Goal: Information Seeking & Learning: Learn about a topic

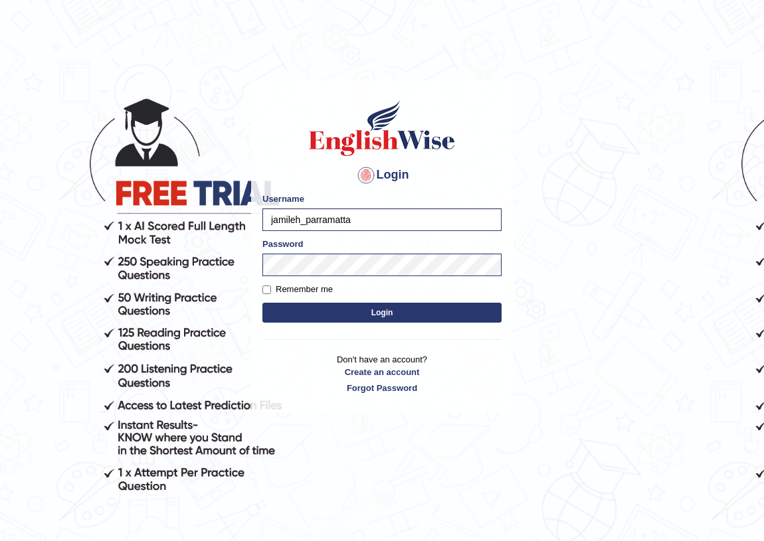
click at [403, 215] on input "jamileh_parramatta" at bounding box center [381, 220] width 239 height 23
type input "j"
type input "jiwan_parramatta"
click at [372, 307] on button "Login" at bounding box center [381, 313] width 239 height 20
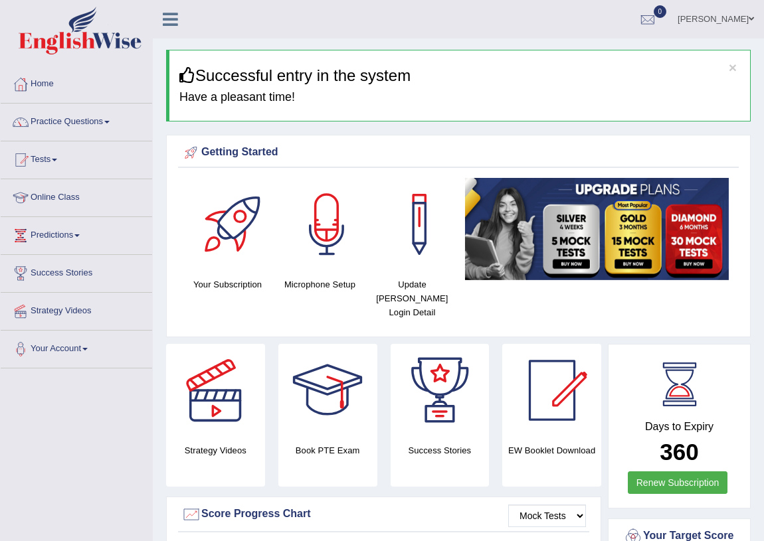
click at [109, 124] on link "Practice Questions" at bounding box center [76, 120] width 151 height 33
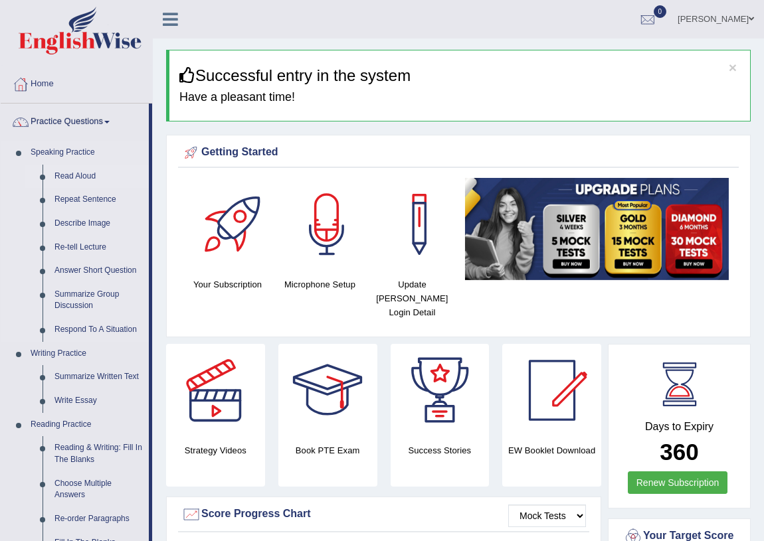
click at [93, 177] on link "Read Aloud" at bounding box center [98, 177] width 100 height 24
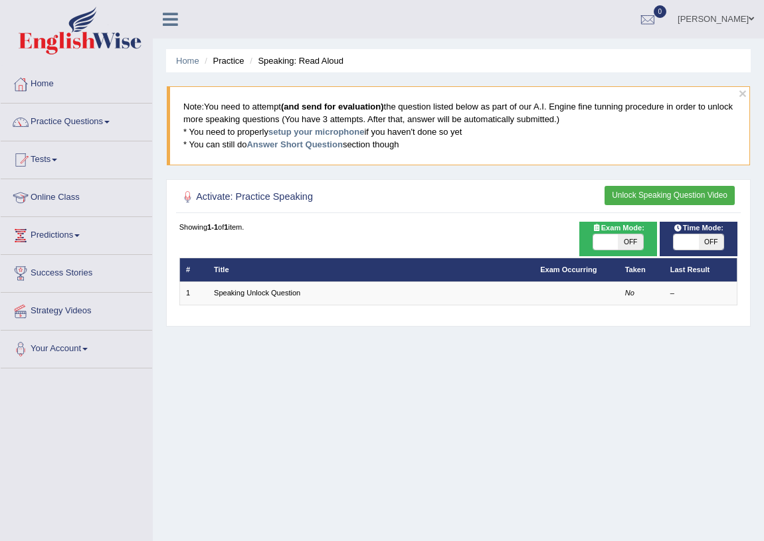
click at [110, 122] on span at bounding box center [106, 122] width 5 height 3
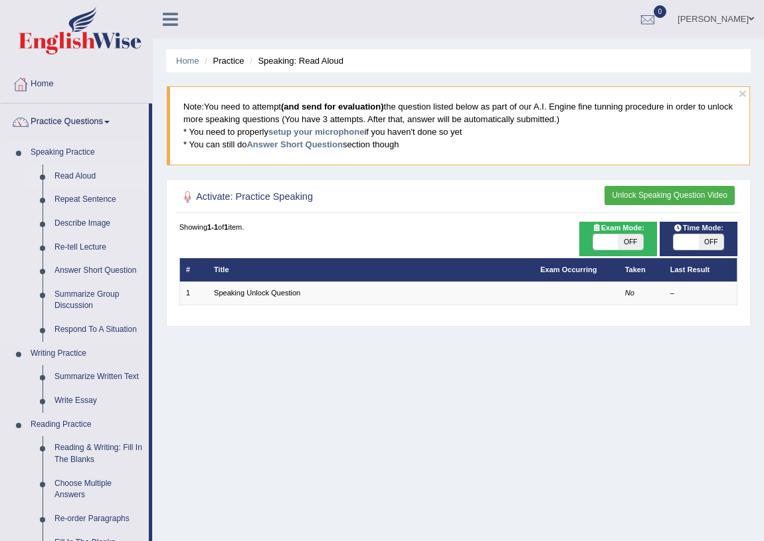
click at [86, 171] on link "Read Aloud" at bounding box center [98, 177] width 100 height 24
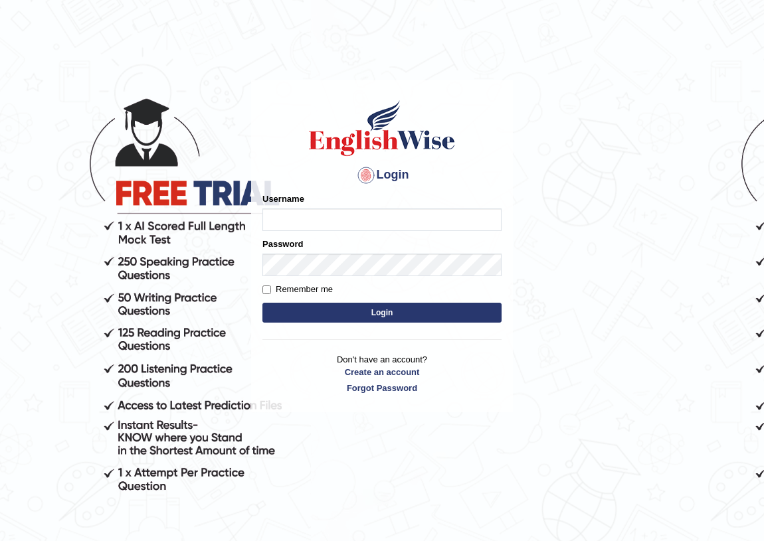
type input "jamileh_parramatta"
click at [397, 314] on button "Login" at bounding box center [381, 313] width 239 height 20
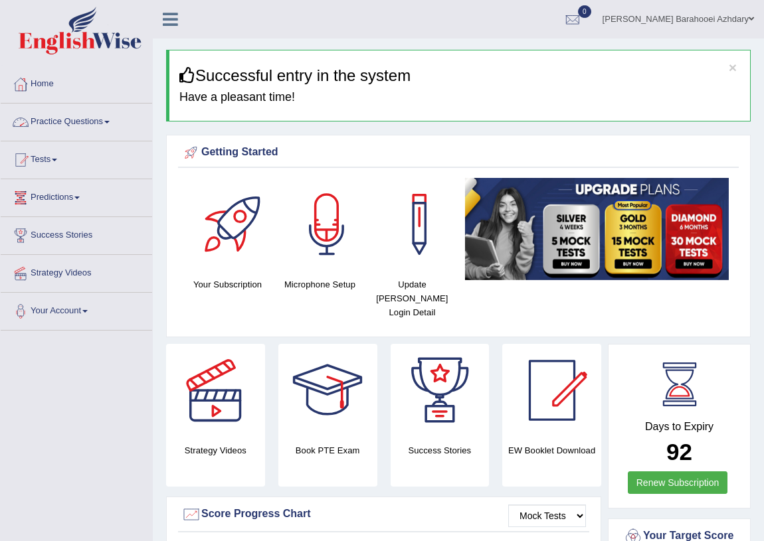
click at [114, 120] on link "Practice Questions" at bounding box center [76, 120] width 151 height 33
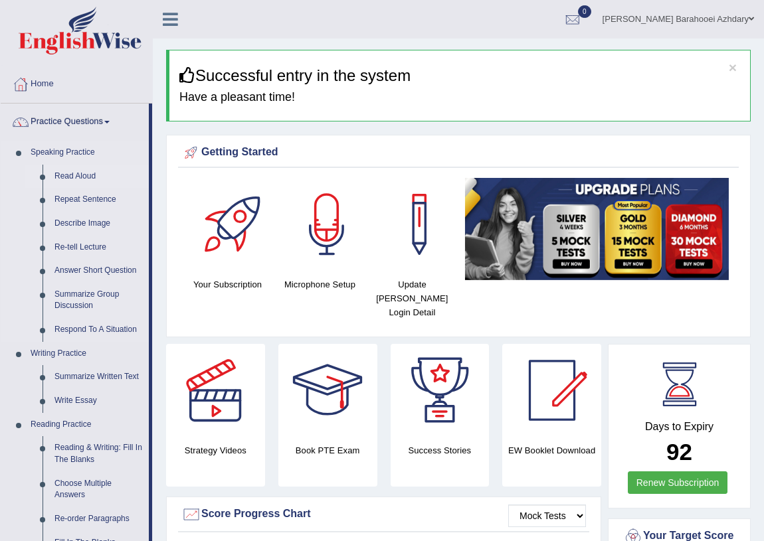
click at [100, 177] on link "Read Aloud" at bounding box center [98, 177] width 100 height 24
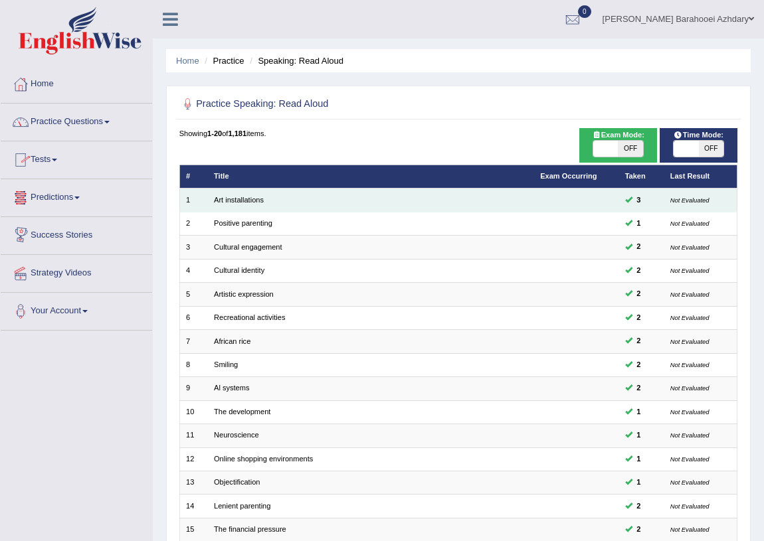
click at [268, 204] on td "Art installations" at bounding box center [371, 200] width 326 height 23
click at [221, 197] on link "Art installations" at bounding box center [239, 200] width 50 height 8
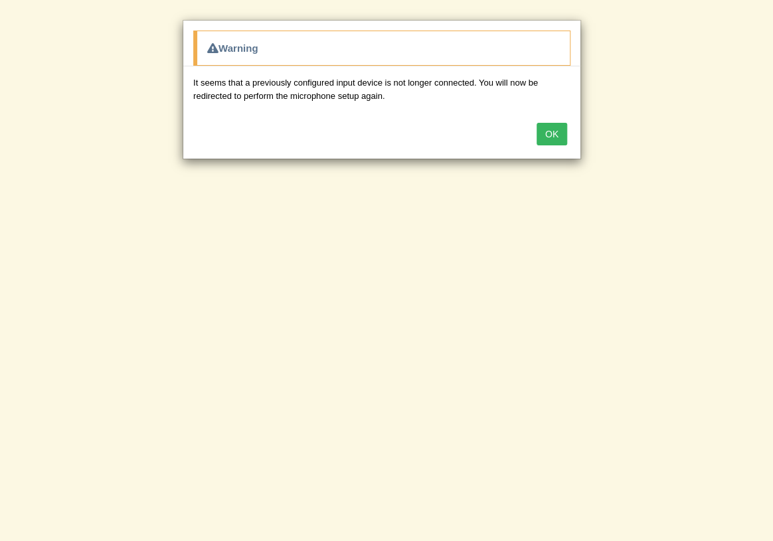
click at [553, 135] on button "OK" at bounding box center [552, 134] width 31 height 23
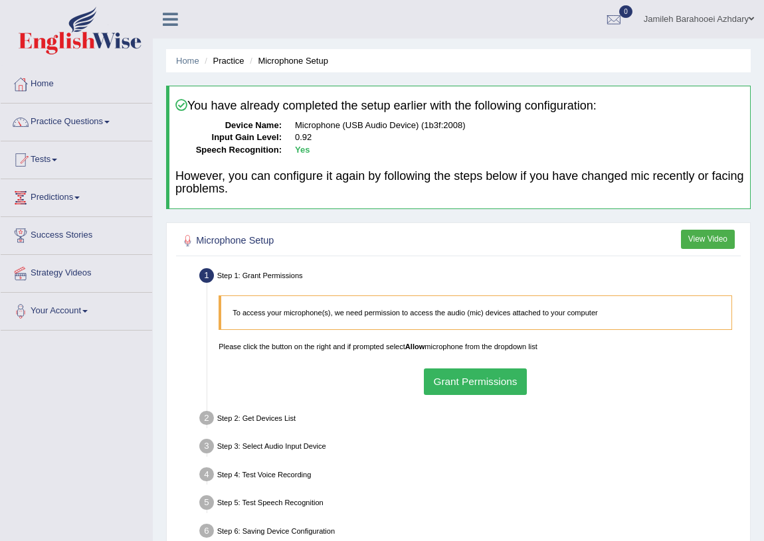
click at [466, 374] on button "Grant Permissions" at bounding box center [475, 382] width 103 height 26
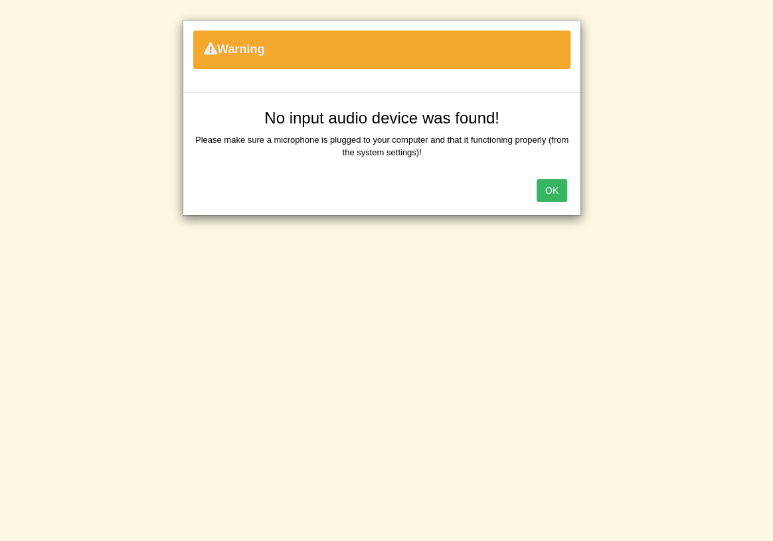
click at [547, 191] on button "OK" at bounding box center [552, 190] width 31 height 23
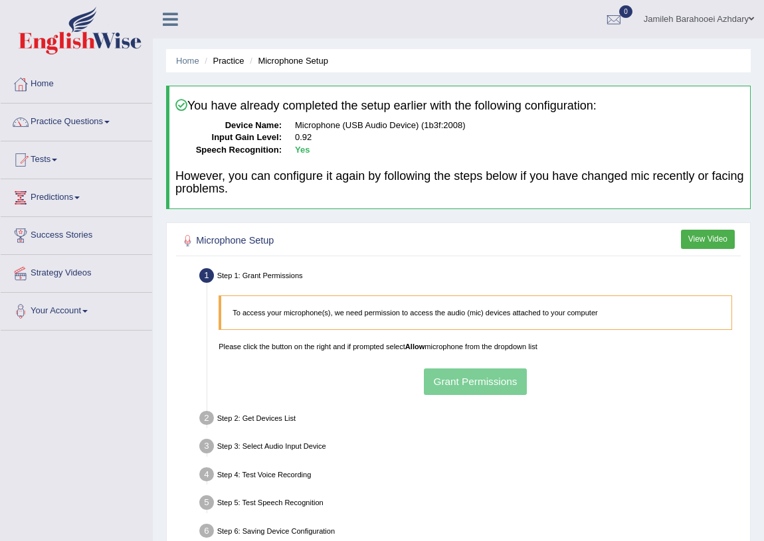
click at [641, 372] on div "To access your microphone(s), we need permission to access the audio (mic) devi…" at bounding box center [475, 345] width 525 height 111
click at [452, 373] on div "To access your microphone(s), we need permission to access the audio (mic) devi…" at bounding box center [475, 345] width 525 height 111
click at [68, 118] on link "Practice Questions" at bounding box center [76, 120] width 151 height 33
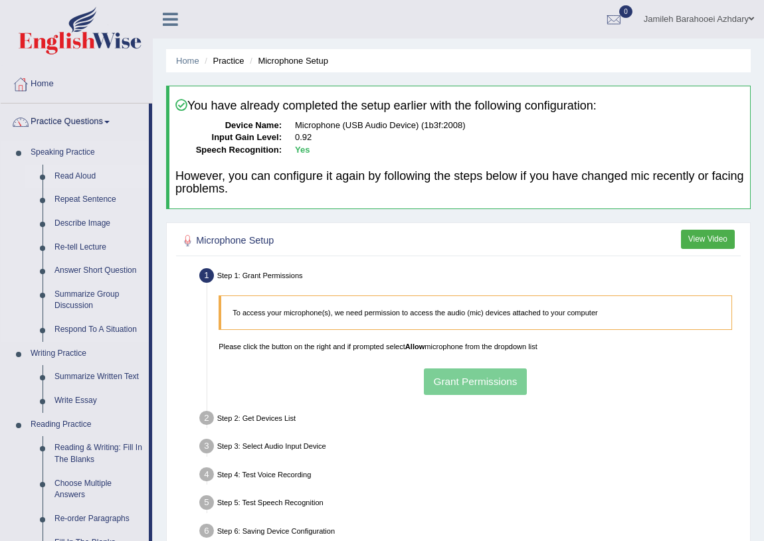
click at [74, 178] on link "Read Aloud" at bounding box center [98, 177] width 100 height 24
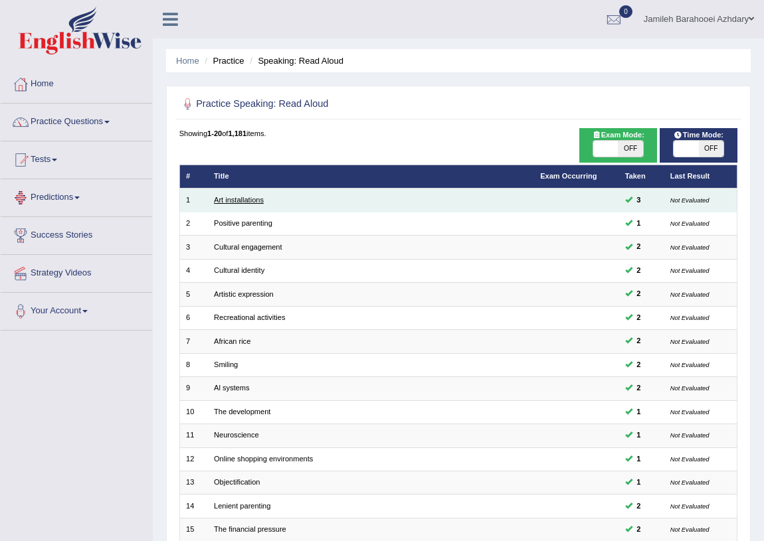
click at [235, 196] on link "Art installations" at bounding box center [239, 200] width 50 height 8
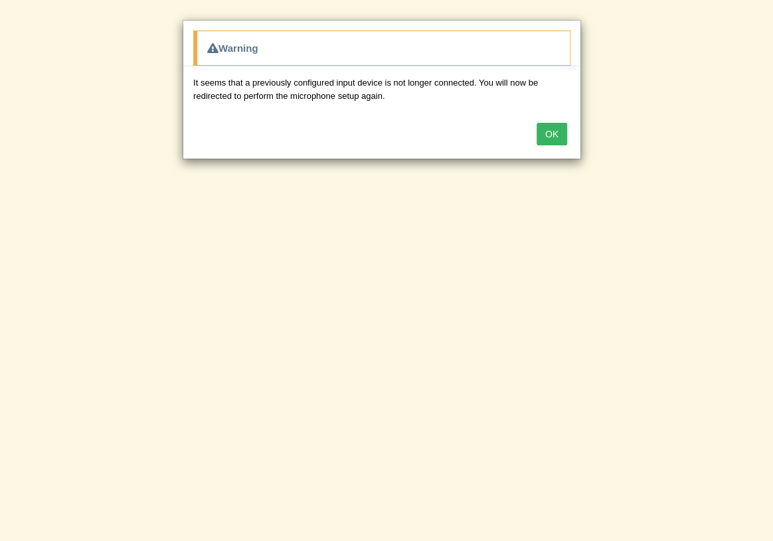
click at [549, 131] on button "OK" at bounding box center [552, 134] width 31 height 23
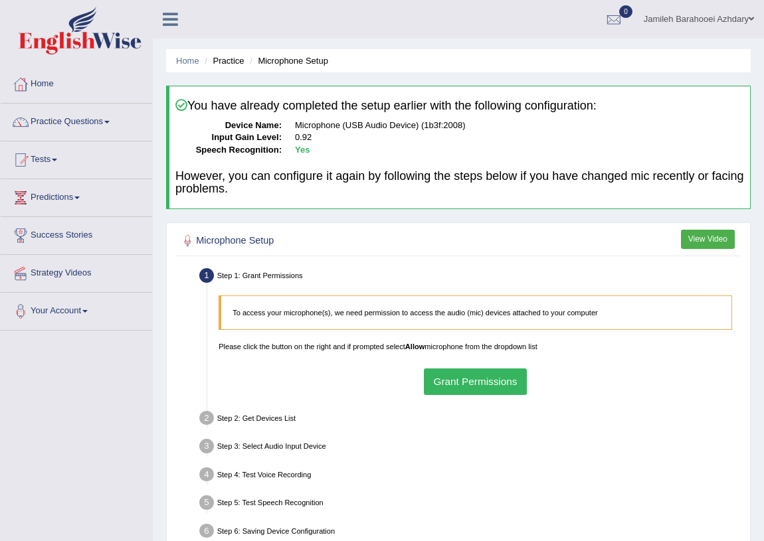
click at [468, 378] on button "Grant Permissions" at bounding box center [475, 382] width 103 height 26
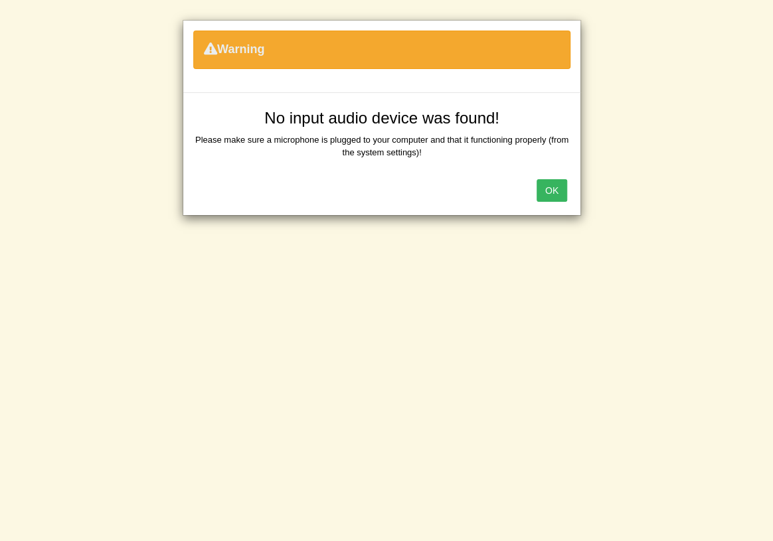
click at [545, 195] on button "OK" at bounding box center [552, 190] width 31 height 23
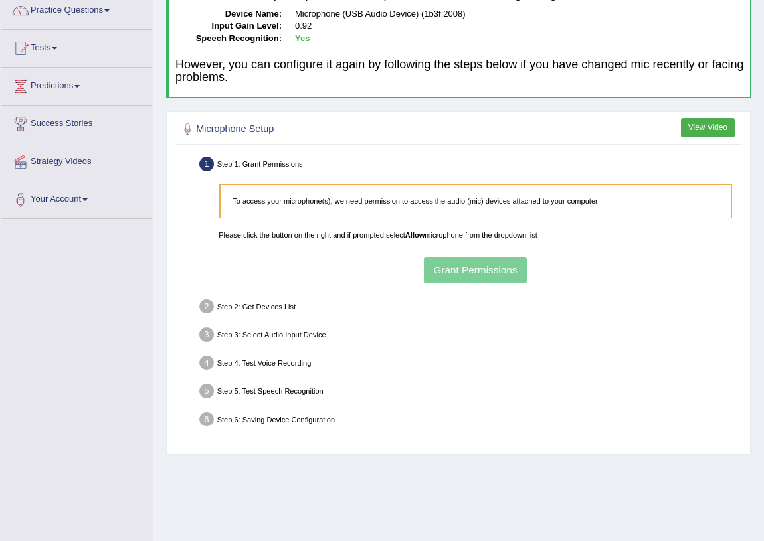
scroll to position [155, 0]
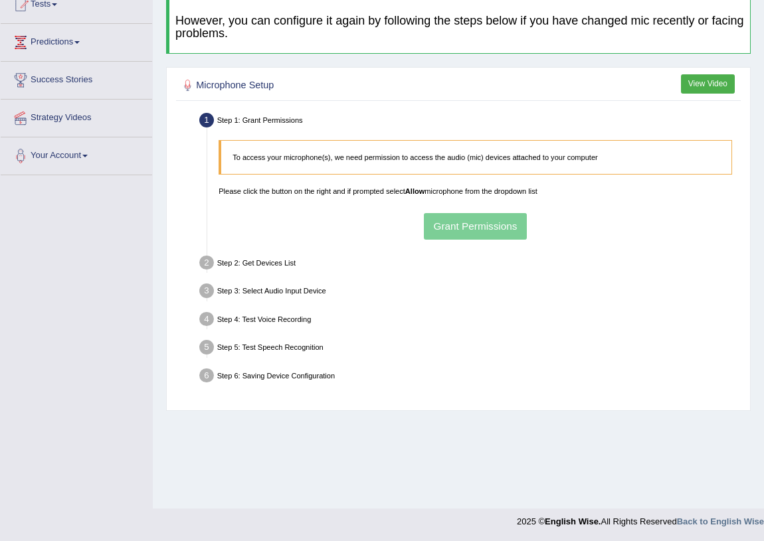
click at [469, 197] on div "To access your microphone(s), we need permission to access the audio (mic) devi…" at bounding box center [475, 189] width 525 height 111
click at [466, 222] on div "To access your microphone(s), we need permission to access the audio (mic) devi…" at bounding box center [475, 189] width 525 height 111
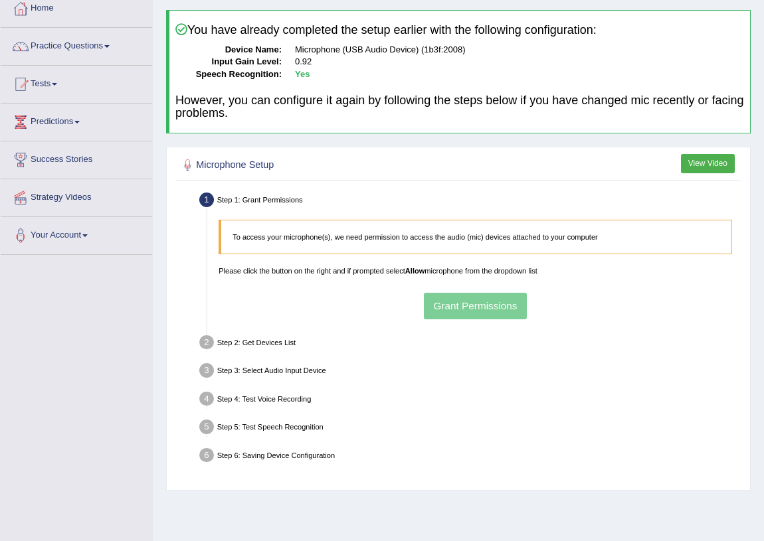
scroll to position [0, 0]
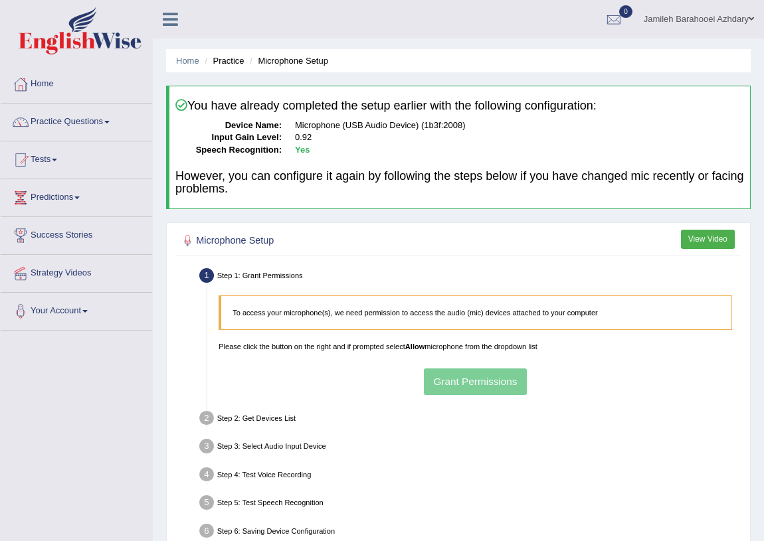
click at [266, 272] on div "Step 1: Grant Permissions" at bounding box center [470, 277] width 551 height 25
click at [471, 363] on div "To access your microphone(s), we need permission to access the audio (mic) devi…" at bounding box center [475, 345] width 525 height 111
click at [472, 371] on div "To access your microphone(s), we need permission to access the audio (mic) devi…" at bounding box center [475, 345] width 525 height 111
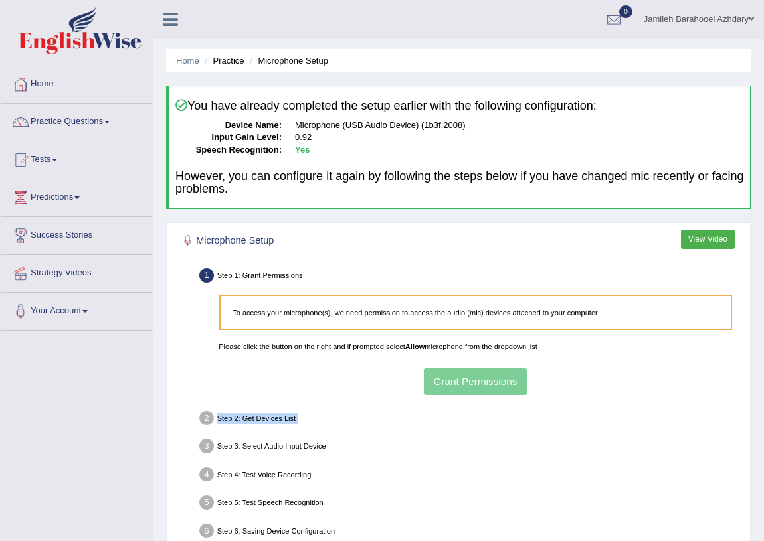
click at [472, 371] on div "To access your microphone(s), we need permission to access the audio (mic) devi…" at bounding box center [475, 345] width 525 height 111
click at [472, 375] on div "To access your microphone(s), we need permission to access the audio (mic) devi…" at bounding box center [475, 345] width 525 height 111
click at [469, 373] on div "To access your microphone(s), we need permission to access the audio (mic) devi…" at bounding box center [475, 345] width 525 height 111
click at [468, 371] on div "To access your microphone(s), we need permission to access the audio (mic) devi…" at bounding box center [475, 345] width 525 height 111
click at [463, 367] on div "To access your microphone(s), we need permission to access the audio (mic) devi…" at bounding box center [475, 345] width 525 height 111
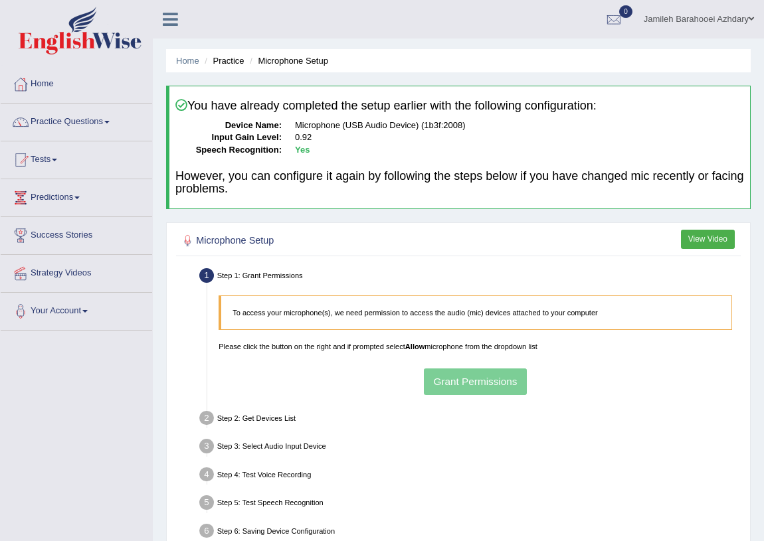
click at [463, 367] on div "To access your microphone(s), we need permission to access the audio (mic) devi…" at bounding box center [475, 345] width 525 height 111
click at [486, 381] on div "To access your microphone(s), we need permission to access the audio (mic) devi…" at bounding box center [475, 345] width 525 height 111
click at [704, 230] on button "View Video" at bounding box center [708, 239] width 54 height 19
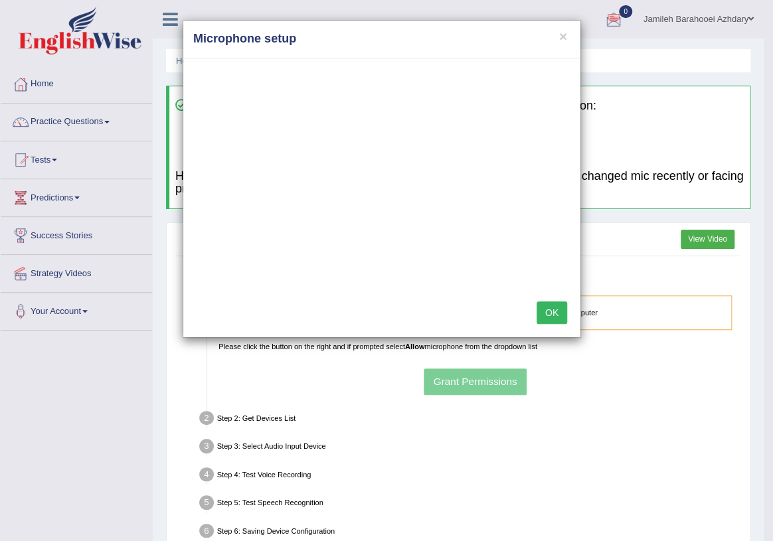
click at [541, 304] on button "OK" at bounding box center [552, 313] width 31 height 23
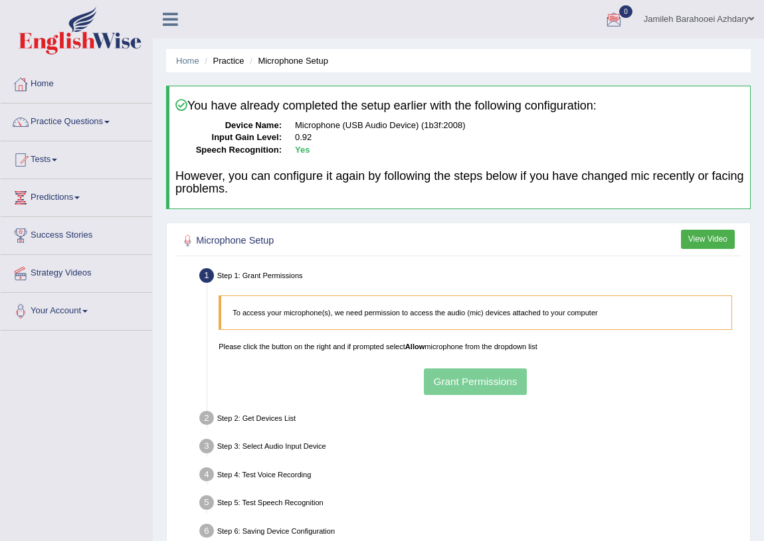
click at [497, 376] on div "To access your microphone(s), we need permission to access the audio (mic) devi…" at bounding box center [475, 345] width 525 height 111
click at [109, 117] on link "Practice Questions" at bounding box center [76, 120] width 151 height 33
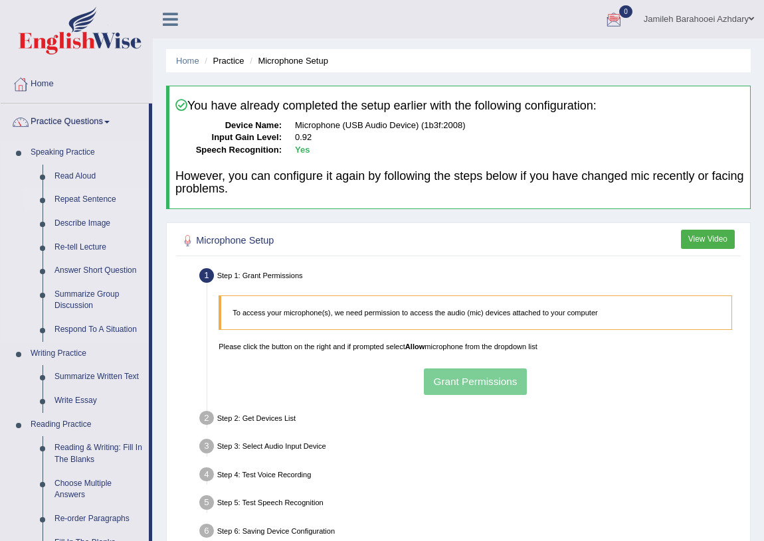
click at [84, 199] on link "Repeat Sentence" at bounding box center [98, 200] width 100 height 24
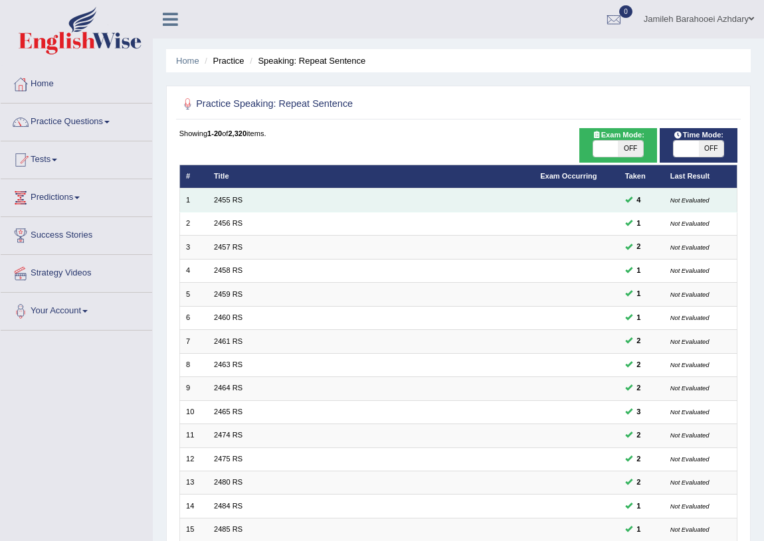
click at [318, 201] on td "2455 RS" at bounding box center [371, 200] width 326 height 23
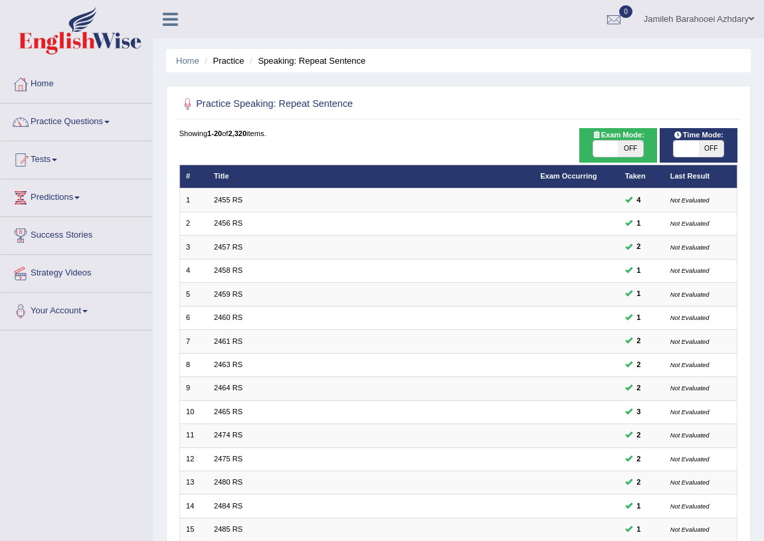
click at [447, 7] on ul "[PERSON_NAME] Barahooei Azhdary Toggle navigation Username: jamileh_parramatta …" at bounding box center [550, 19] width 428 height 38
click at [412, 18] on ul "Jamileh Barahooei Azhdary Toggle navigation Username: jamileh_parramatta Access…" at bounding box center [550, 19] width 428 height 38
click at [167, 16] on icon at bounding box center [170, 19] width 15 height 17
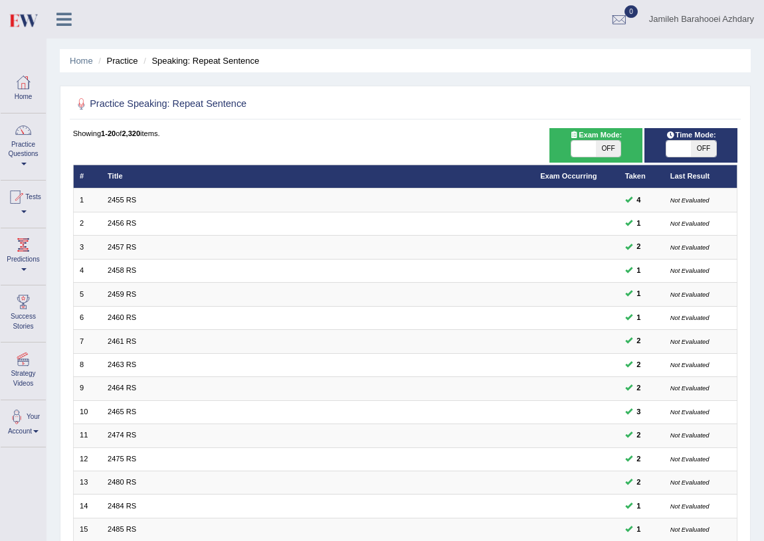
click at [55, 14] on link at bounding box center [63, 18] width 35 height 20
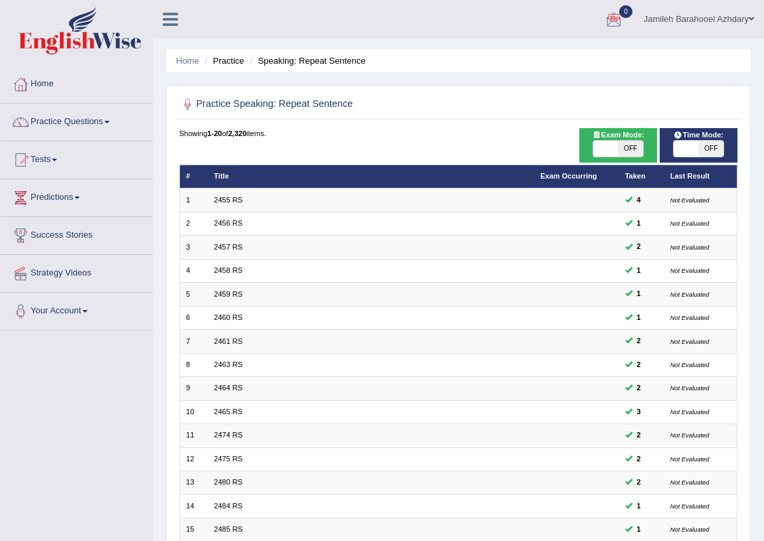
click at [752, 17] on span at bounding box center [751, 19] width 5 height 9
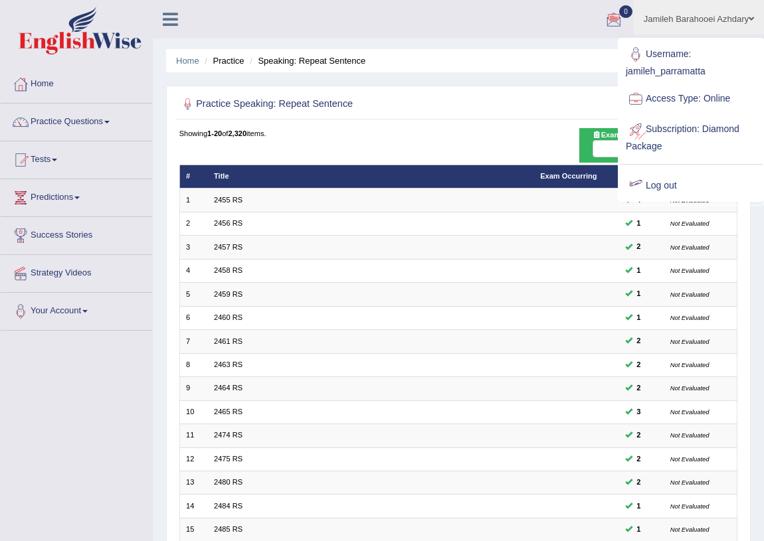
click at [651, 185] on link "Log out" at bounding box center [690, 186] width 143 height 31
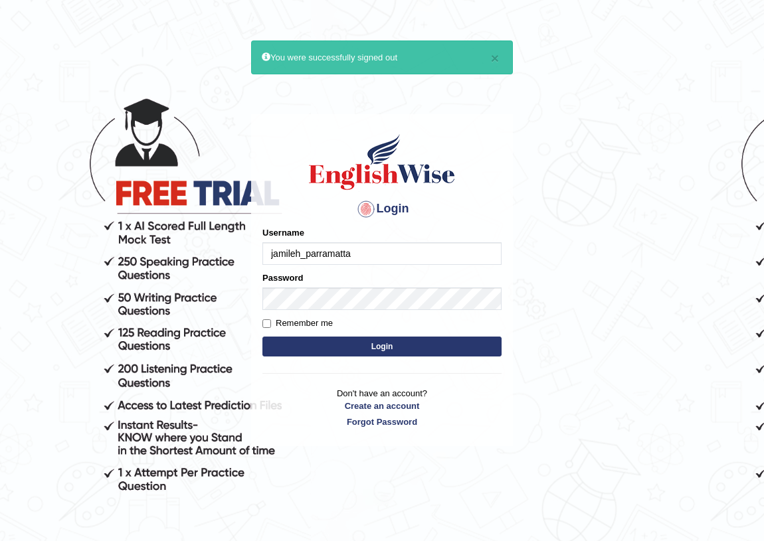
click at [381, 250] on input "jamileh_parramatta" at bounding box center [381, 253] width 239 height 23
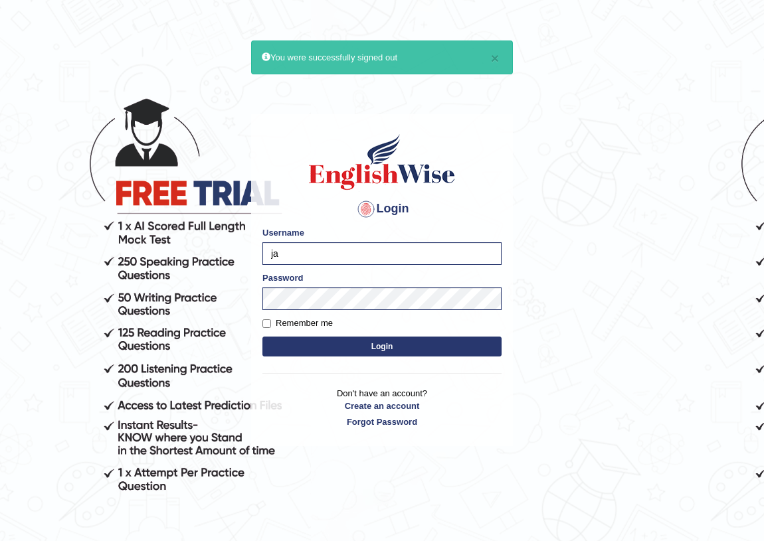
type input "j"
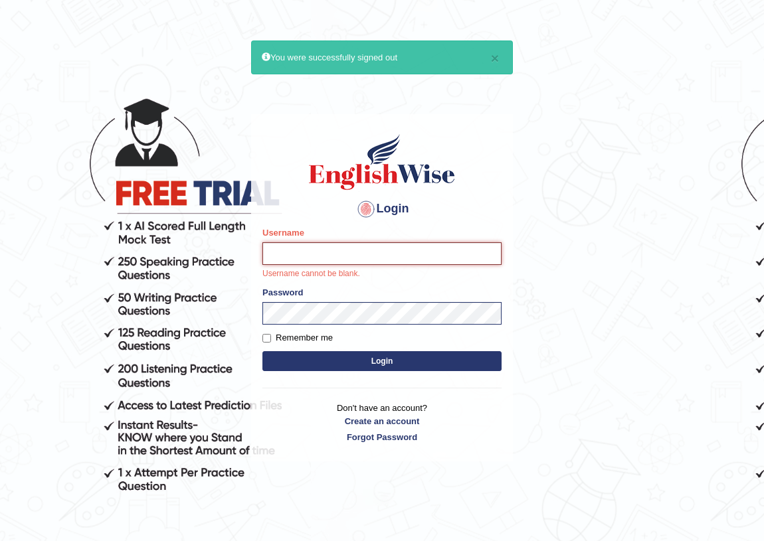
click at [295, 238] on div "Username Username cannot be blank." at bounding box center [381, 253] width 239 height 54
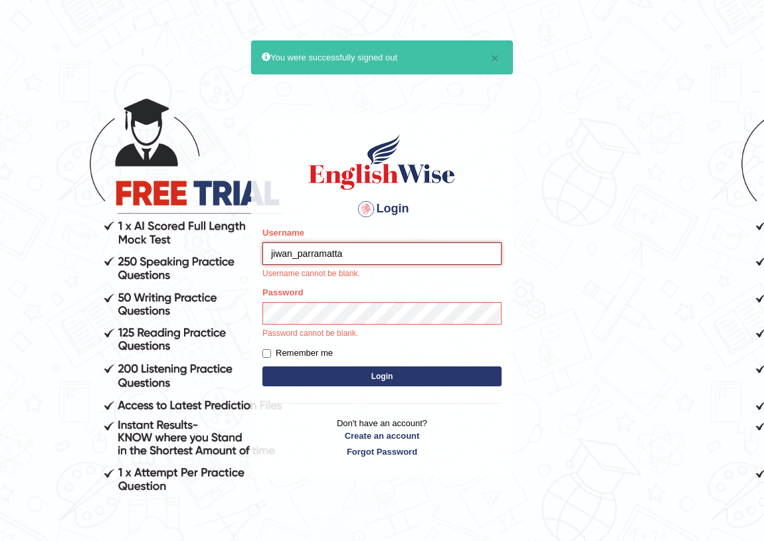
type input "jiwan_parramatta"
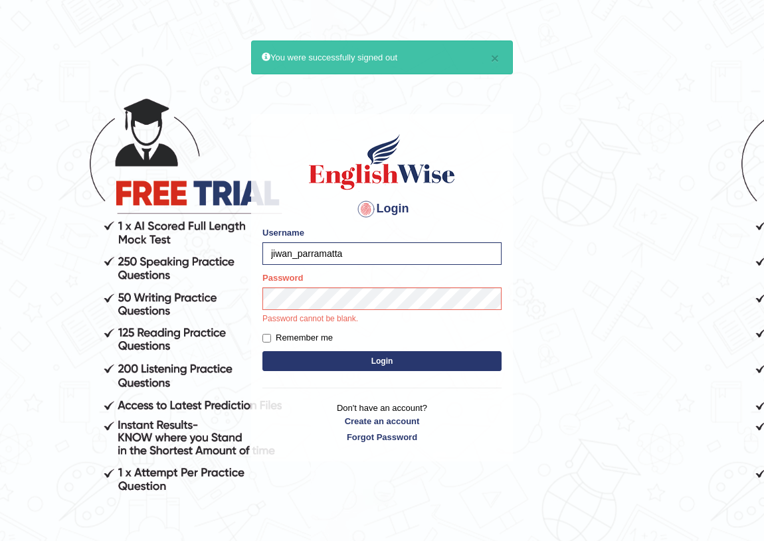
click at [604, 375] on body "× You were successfully signed out Login Please fix the following errors: Usern…" at bounding box center [382, 309] width 764 height 541
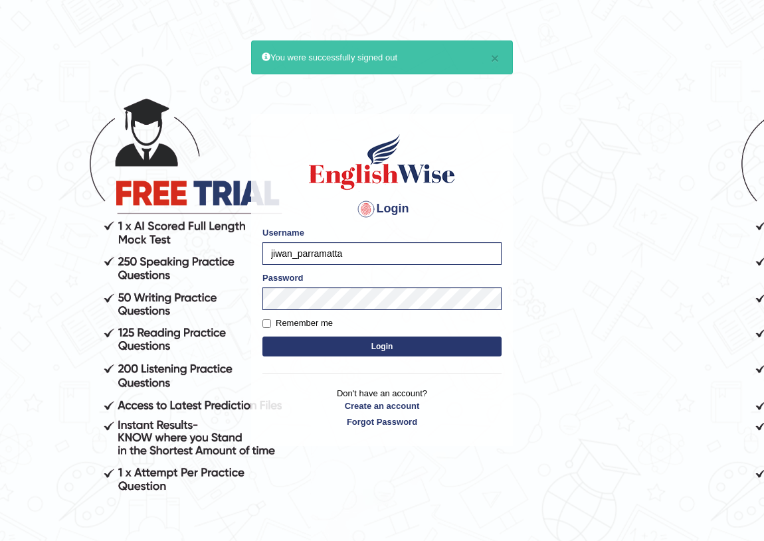
click at [379, 347] on button "Login" at bounding box center [381, 347] width 239 height 20
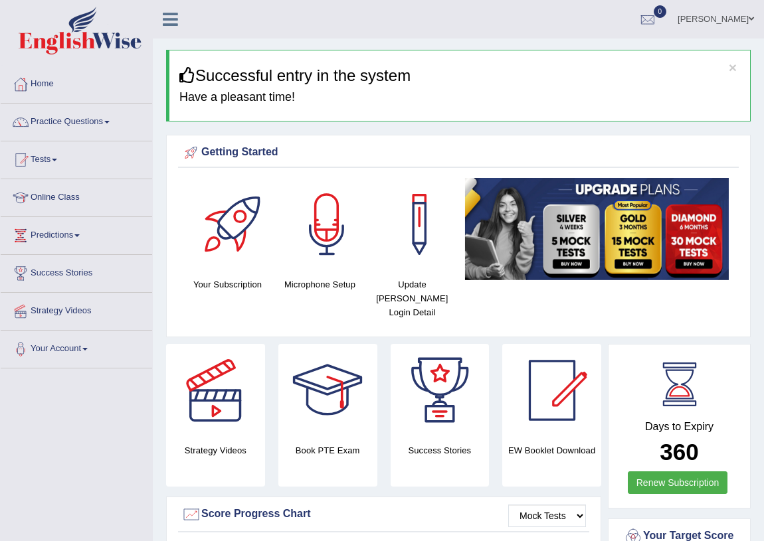
click at [84, 124] on link "Practice Questions" at bounding box center [76, 120] width 151 height 33
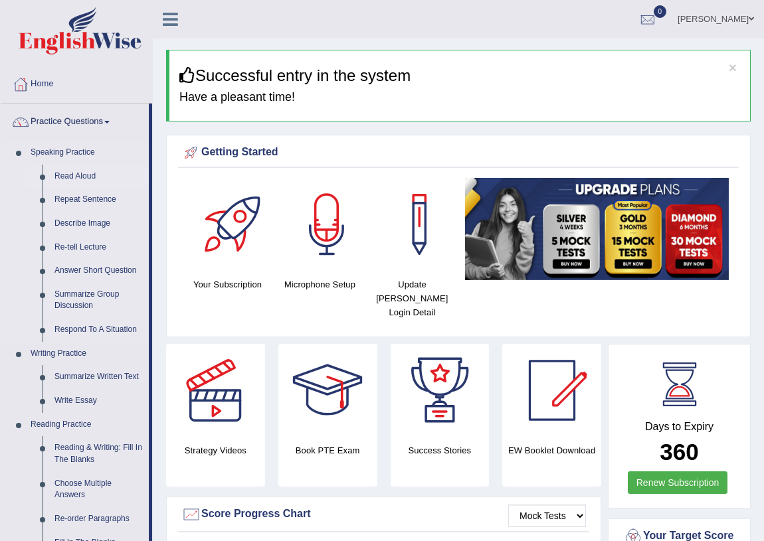
click at [71, 177] on link "Read Aloud" at bounding box center [98, 177] width 100 height 24
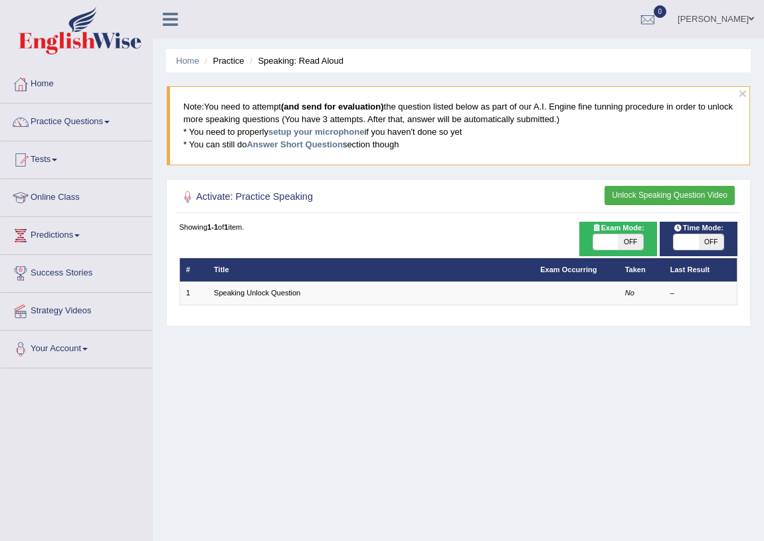
click at [622, 406] on div "Home Practice Speaking: Read Aloud × Note: You need to attempt (and send for ev…" at bounding box center [458, 332] width 611 height 664
click at [586, 268] on link "Exam Occurring" at bounding box center [568, 270] width 56 height 8
click at [751, 19] on span at bounding box center [751, 19] width 5 height 9
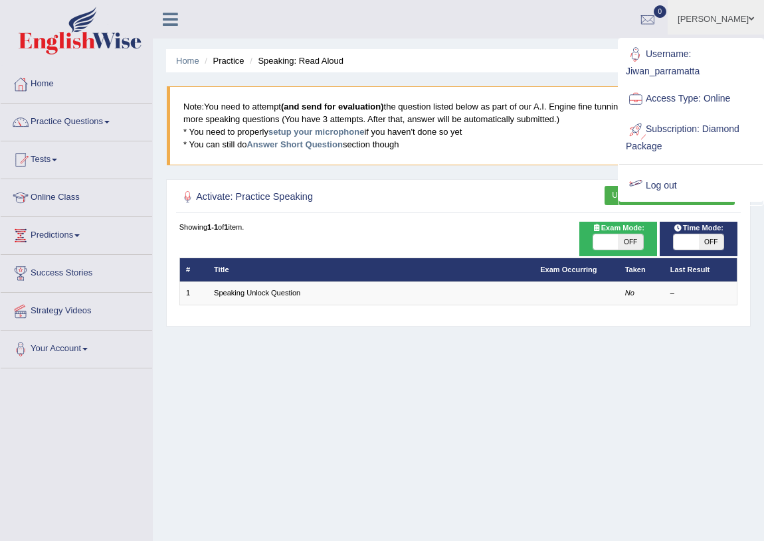
click at [688, 192] on link "Log out" at bounding box center [690, 186] width 143 height 31
